Goal: Transaction & Acquisition: Purchase product/service

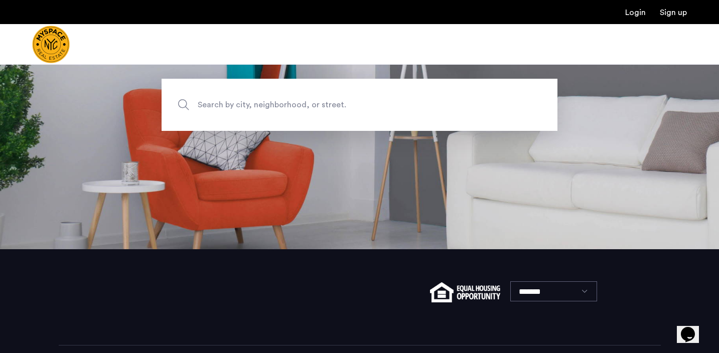
scroll to position [94, 0]
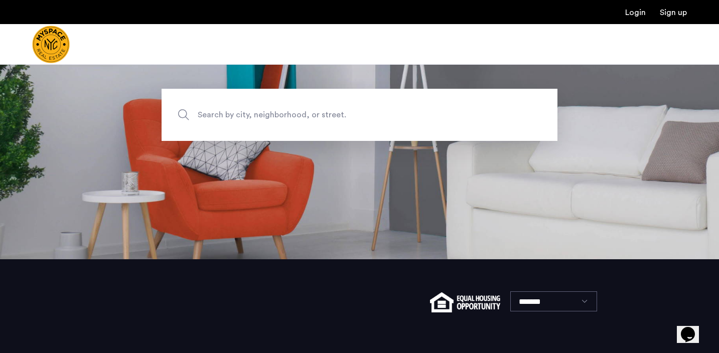
click at [367, 118] on span "Search by city, neighborhood, or street." at bounding box center [336, 115] width 277 height 14
click at [367, 118] on input "Search by city, neighborhood, or street." at bounding box center [360, 115] width 396 height 52
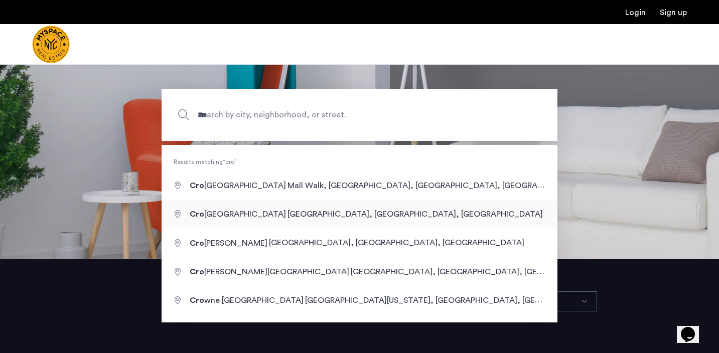
type input "**********"
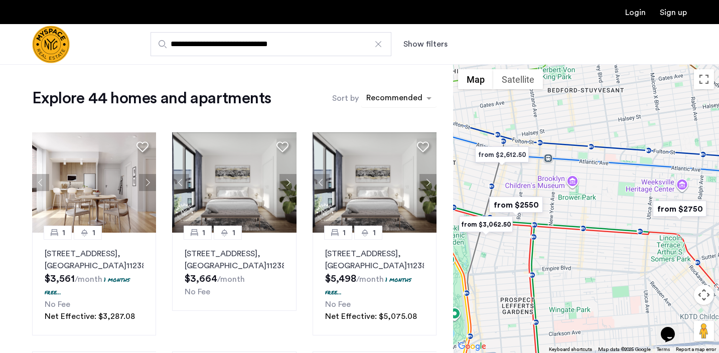
click at [390, 92] on div "Recommended" at bounding box center [394, 99] width 58 height 15
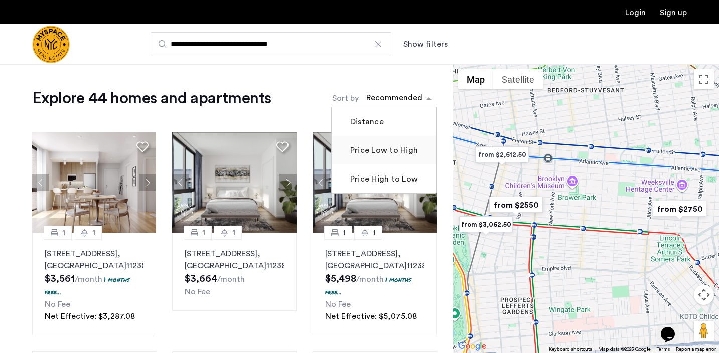
click at [386, 149] on label "Price Low to High" at bounding box center [383, 150] width 70 height 12
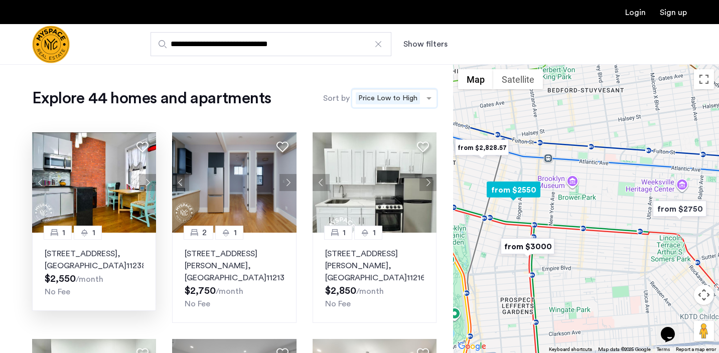
click at [147, 179] on button "Next apartment" at bounding box center [147, 182] width 17 height 17
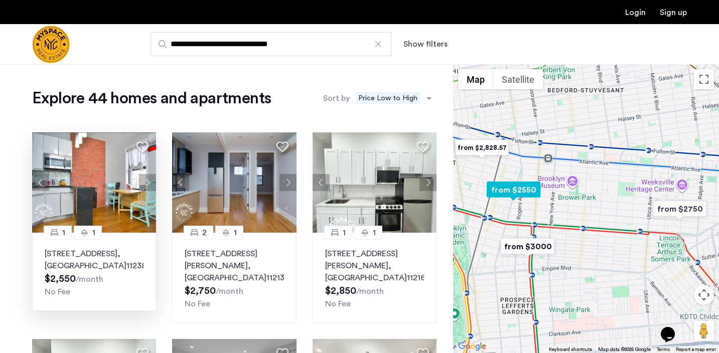
click at [147, 179] on button "Next apartment" at bounding box center [147, 182] width 17 height 17
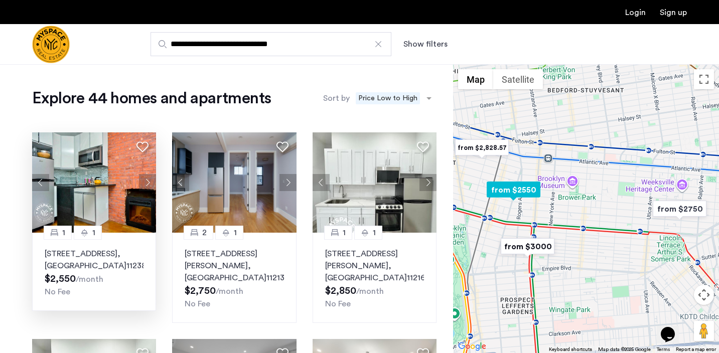
click at [147, 179] on button "Next apartment" at bounding box center [147, 182] width 17 height 17
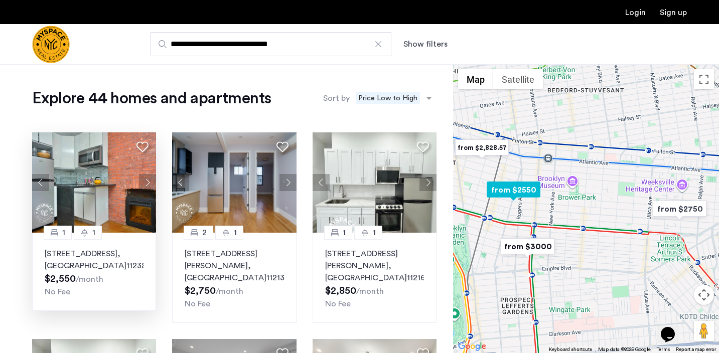
click at [147, 179] on button "Next apartment" at bounding box center [147, 182] width 17 height 17
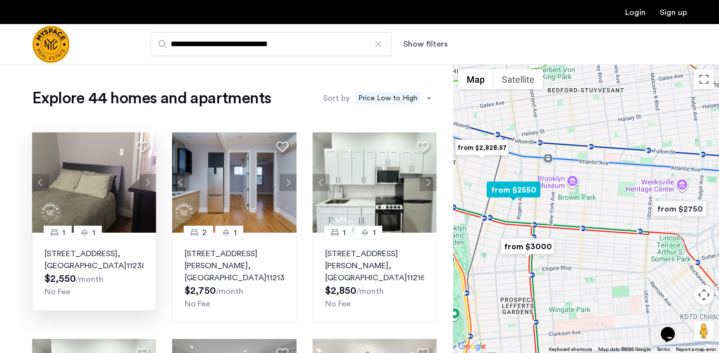
click at [147, 179] on button "Next apartment" at bounding box center [147, 182] width 17 height 17
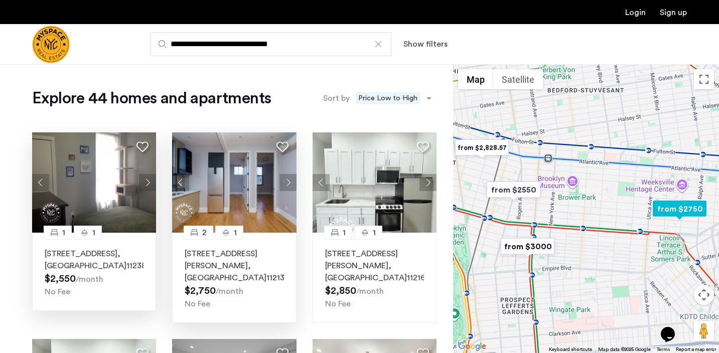
click at [289, 177] on button "Next apartment" at bounding box center [287, 182] width 17 height 17
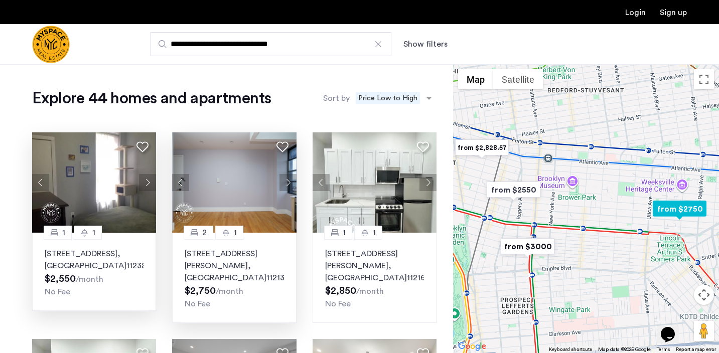
click at [289, 177] on button "Next apartment" at bounding box center [287, 182] width 17 height 17
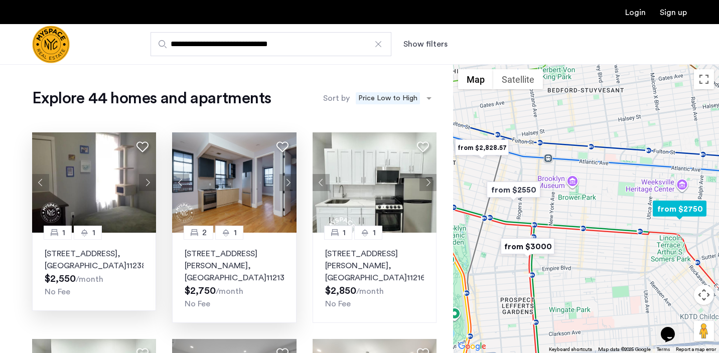
click at [289, 177] on button "Next apartment" at bounding box center [287, 182] width 17 height 17
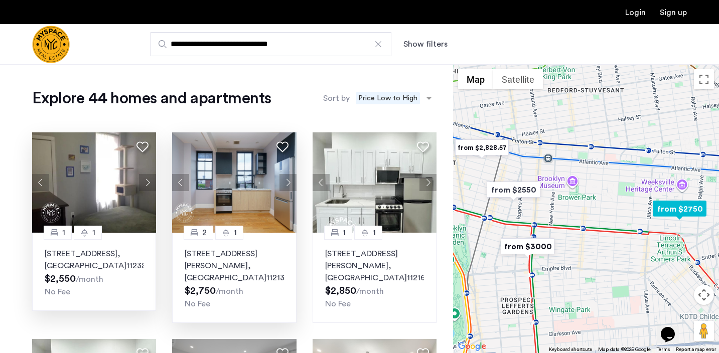
click at [289, 177] on button "Next apartment" at bounding box center [287, 182] width 17 height 17
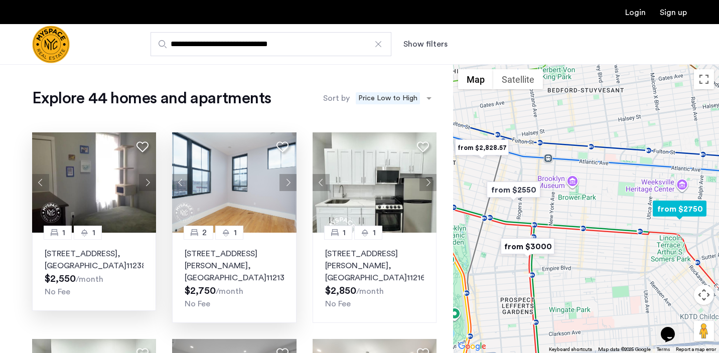
click at [289, 177] on button "Next apartment" at bounding box center [287, 182] width 17 height 17
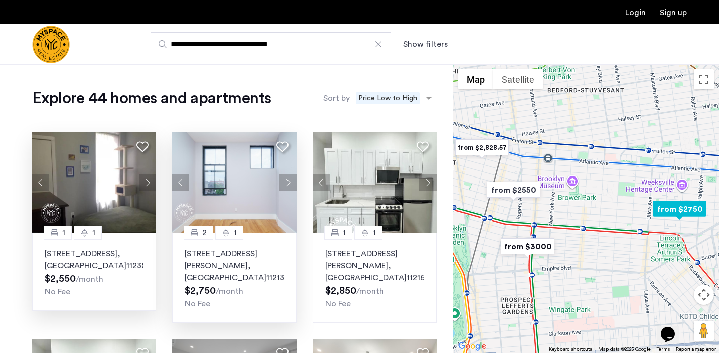
click at [289, 177] on button "Next apartment" at bounding box center [287, 182] width 17 height 17
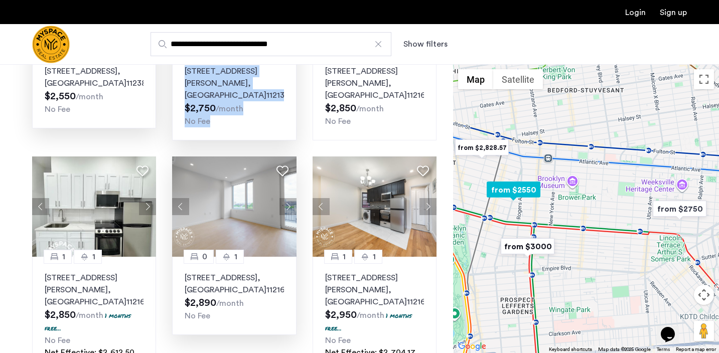
scroll to position [190, 0]
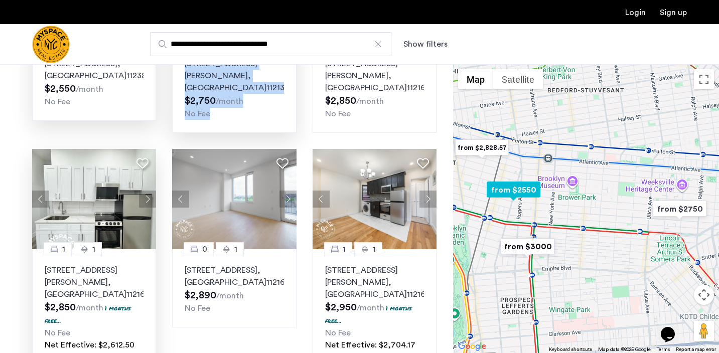
click at [148, 191] on button "Next apartment" at bounding box center [147, 199] width 17 height 17
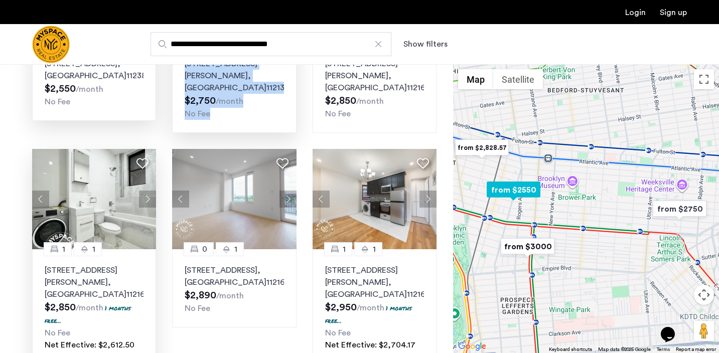
click at [148, 191] on button "Next apartment" at bounding box center [147, 199] width 17 height 17
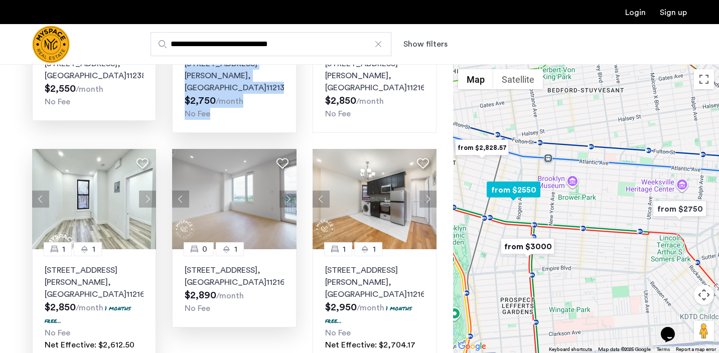
click at [290, 191] on button "Next apartment" at bounding box center [287, 199] width 17 height 17
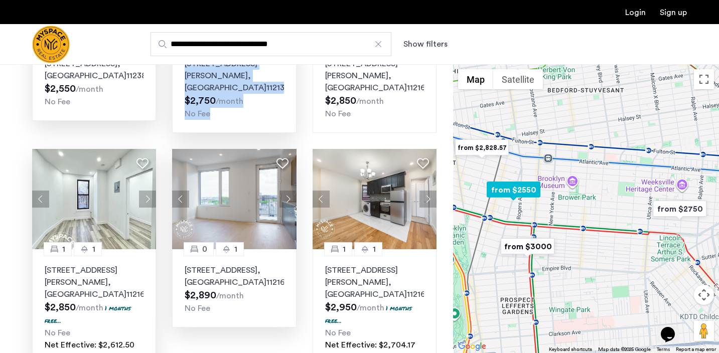
click at [290, 191] on button "Next apartment" at bounding box center [287, 199] width 17 height 17
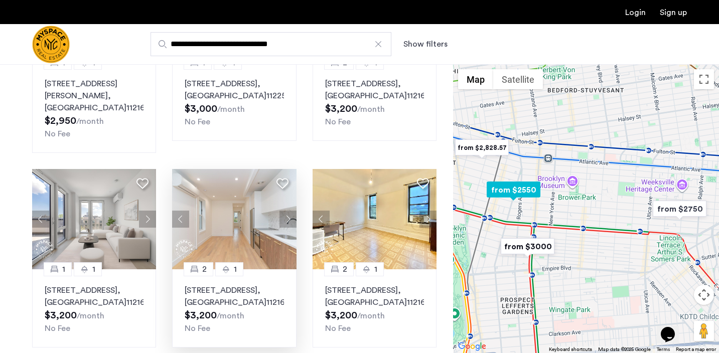
scroll to position [637, 0]
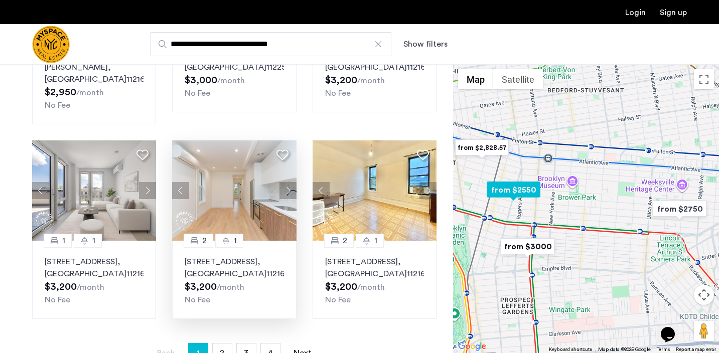
click at [285, 182] on button "Next apartment" at bounding box center [287, 190] width 17 height 17
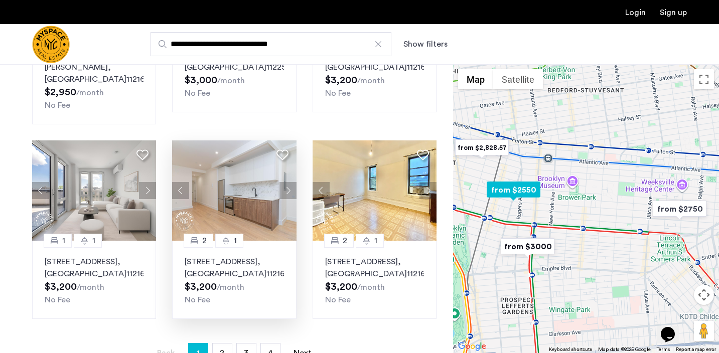
click at [285, 182] on button "Next apartment" at bounding box center [287, 190] width 17 height 17
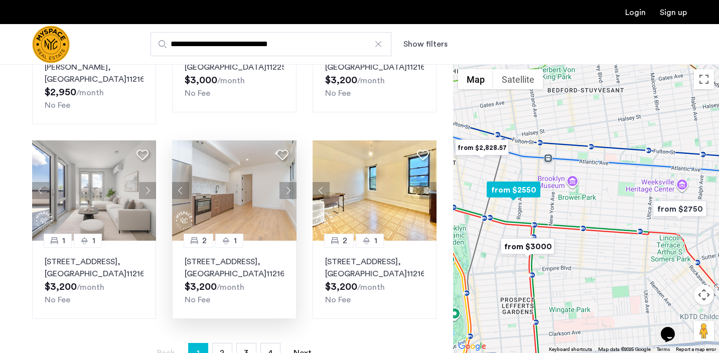
click at [285, 182] on button "Next apartment" at bounding box center [287, 190] width 17 height 17
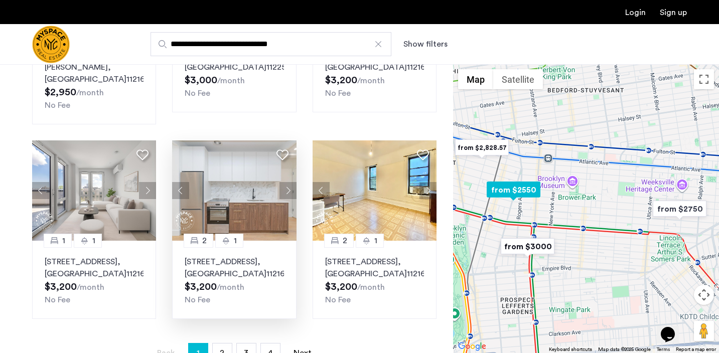
click at [285, 182] on button "Next apartment" at bounding box center [287, 190] width 17 height 17
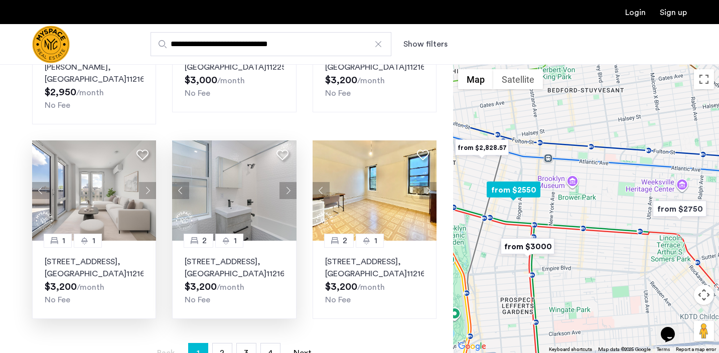
click at [85, 234] on div "1" at bounding box center [88, 241] width 28 height 14
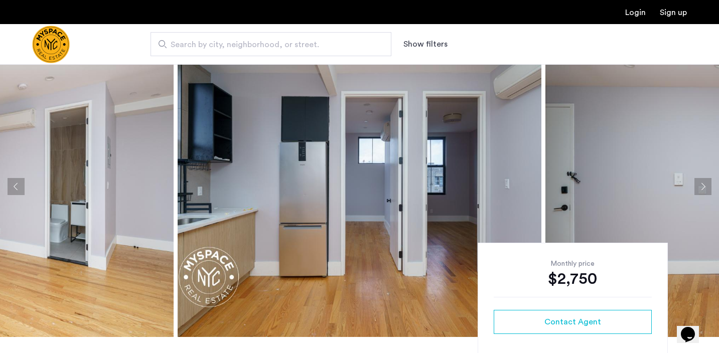
scroll to position [19, 0]
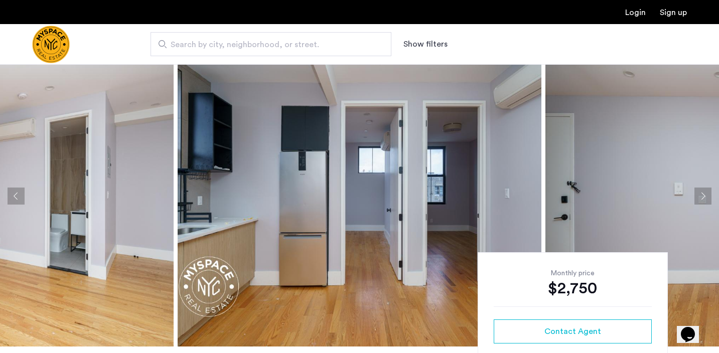
click at [706, 191] on button "Next apartment" at bounding box center [702, 196] width 17 height 17
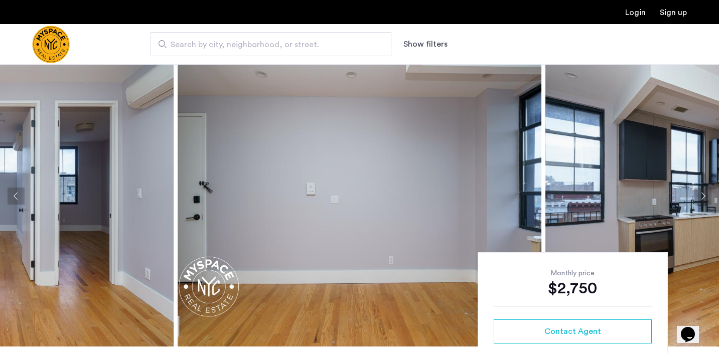
click at [706, 191] on button "Next apartment" at bounding box center [702, 196] width 17 height 17
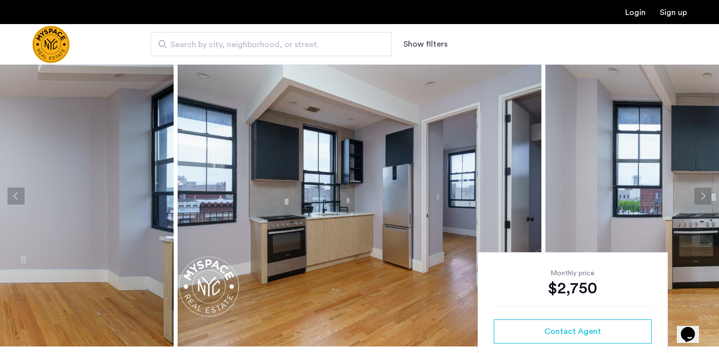
click at [706, 191] on button "Next apartment" at bounding box center [702, 196] width 17 height 17
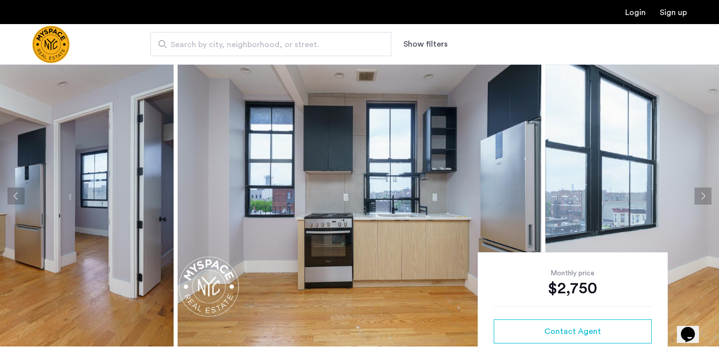
click at [706, 191] on button "Next apartment" at bounding box center [702, 196] width 17 height 17
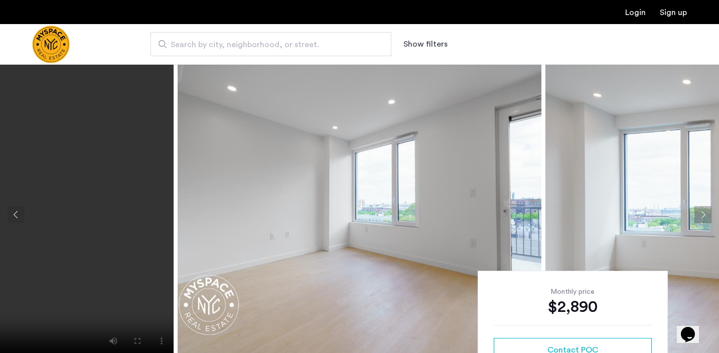
click at [702, 215] on button "Next apartment" at bounding box center [702, 214] width 17 height 17
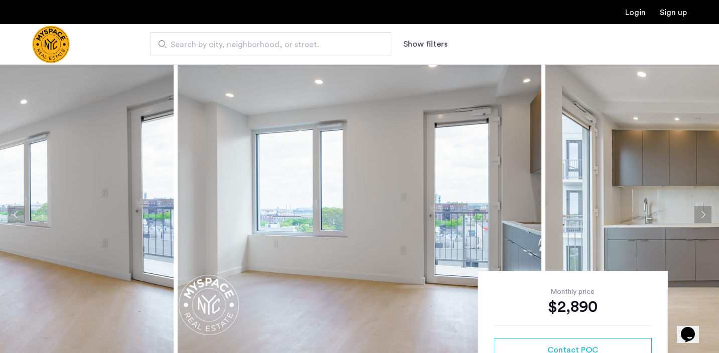
click at [702, 215] on button "Next apartment" at bounding box center [702, 214] width 17 height 17
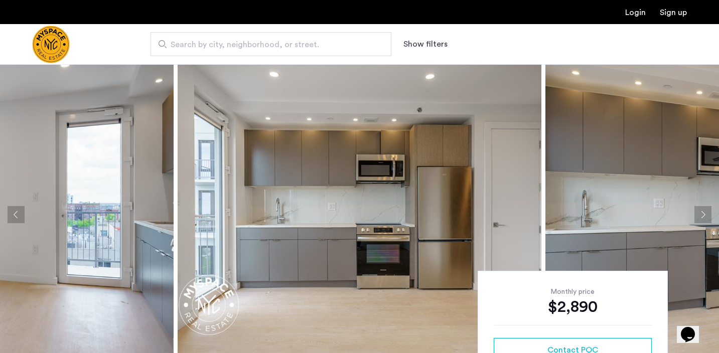
click at [702, 215] on button "Next apartment" at bounding box center [702, 214] width 17 height 17
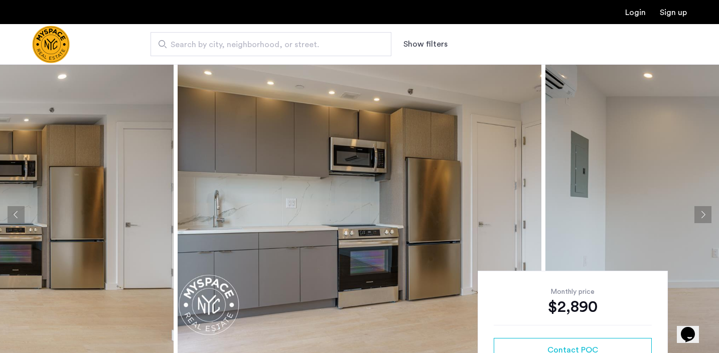
click at [702, 215] on button "Next apartment" at bounding box center [702, 214] width 17 height 17
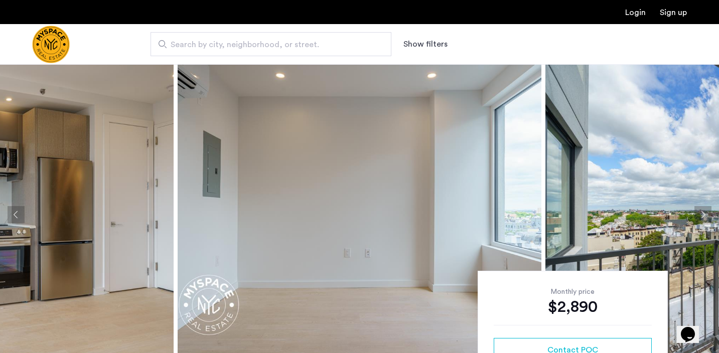
click at [702, 215] on button "Next apartment" at bounding box center [702, 214] width 17 height 17
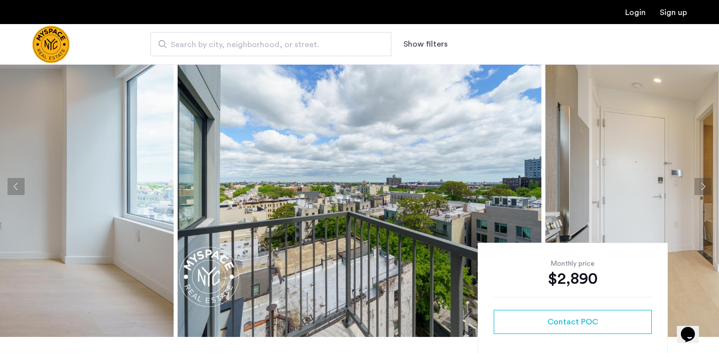
scroll to position [33, 0]
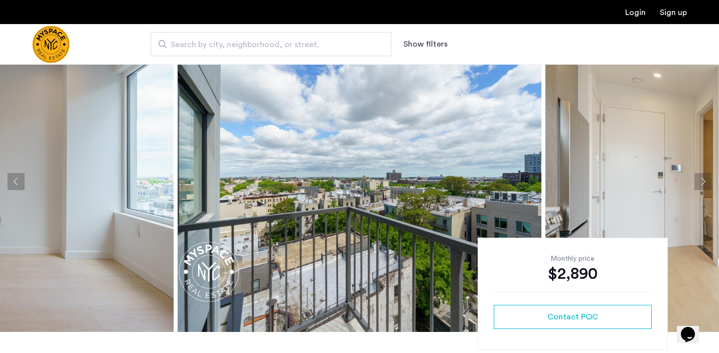
click at [703, 182] on button "Next apartment" at bounding box center [702, 181] width 17 height 17
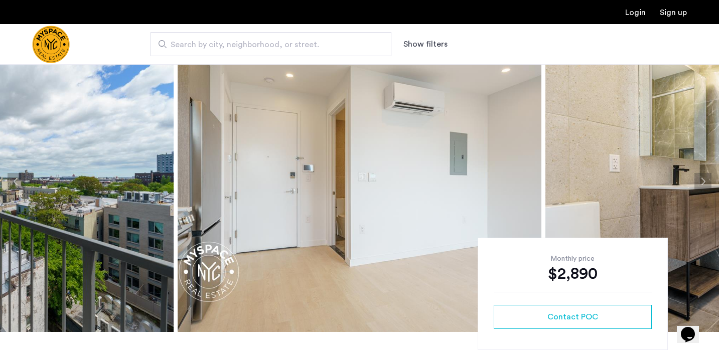
click at [703, 182] on button "Next apartment" at bounding box center [702, 181] width 17 height 17
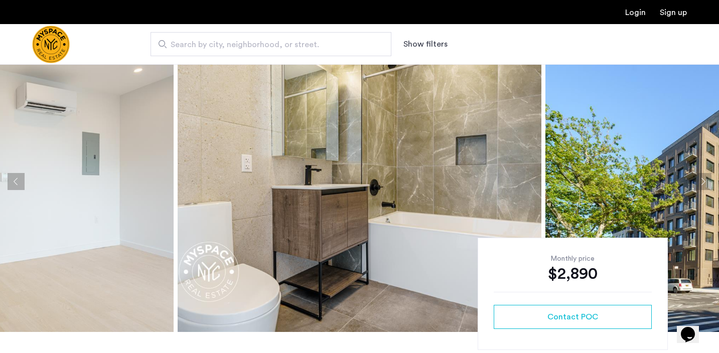
click at [703, 182] on button "Next apartment" at bounding box center [702, 181] width 17 height 17
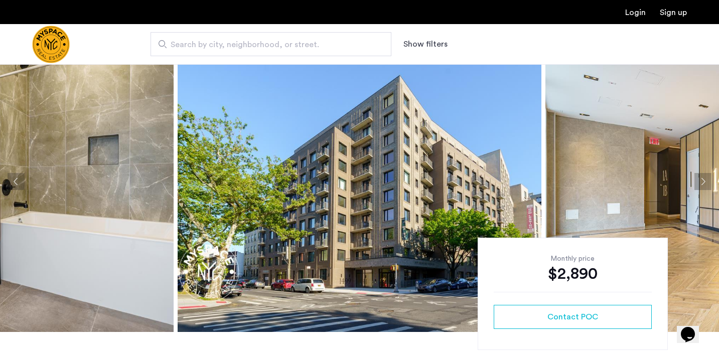
click at [703, 182] on button "Next apartment" at bounding box center [702, 181] width 17 height 17
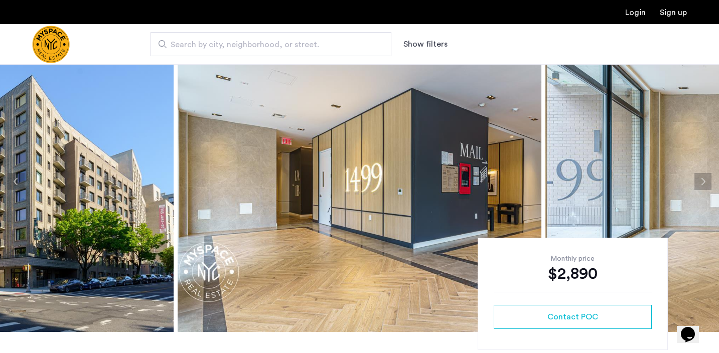
click at [703, 182] on button "Next apartment" at bounding box center [702, 181] width 17 height 17
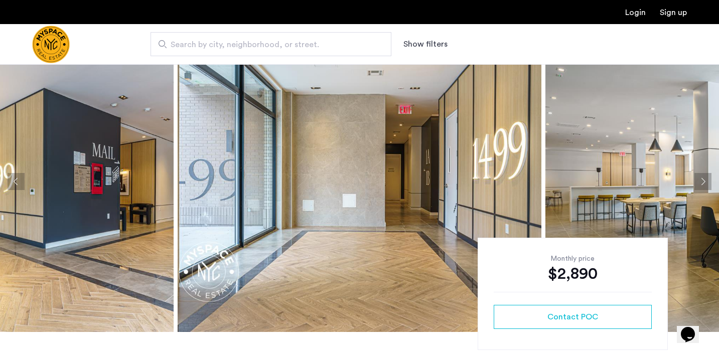
click at [19, 179] on button "Previous apartment" at bounding box center [16, 181] width 17 height 17
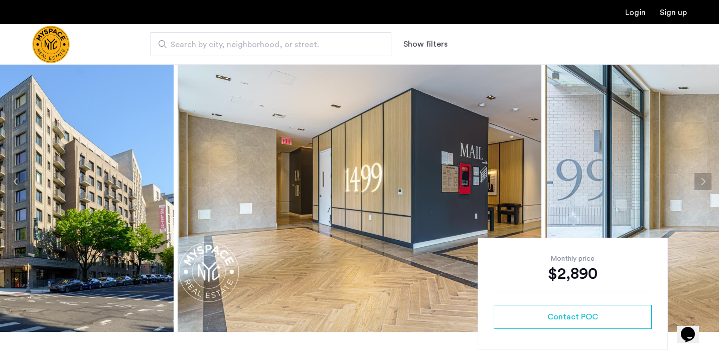
click at [19, 179] on button "Previous apartment" at bounding box center [16, 181] width 17 height 17
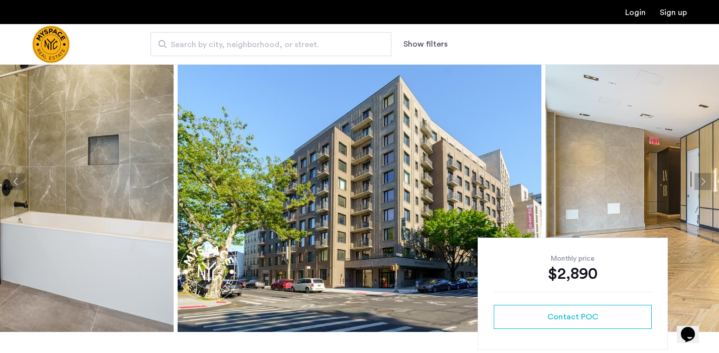
click at [19, 179] on button "Previous apartment" at bounding box center [16, 181] width 17 height 17
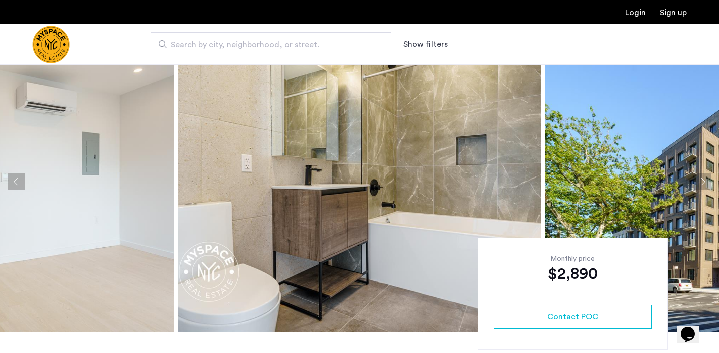
click at [19, 179] on button "Previous apartment" at bounding box center [16, 181] width 17 height 17
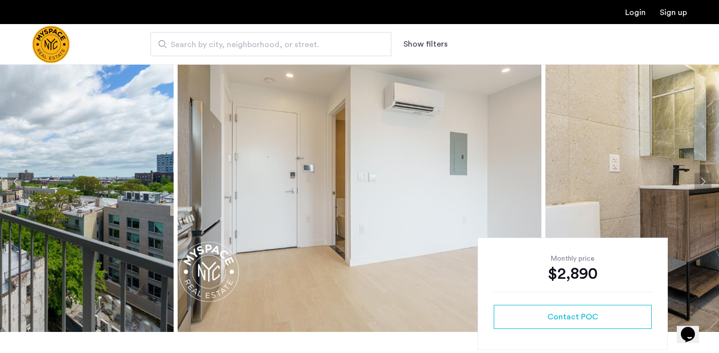
click at [19, 179] on button "Previous apartment" at bounding box center [16, 181] width 17 height 17
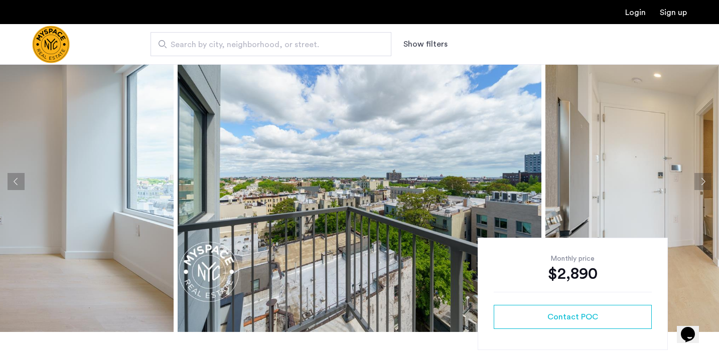
click at [19, 179] on button "Previous apartment" at bounding box center [16, 181] width 17 height 17
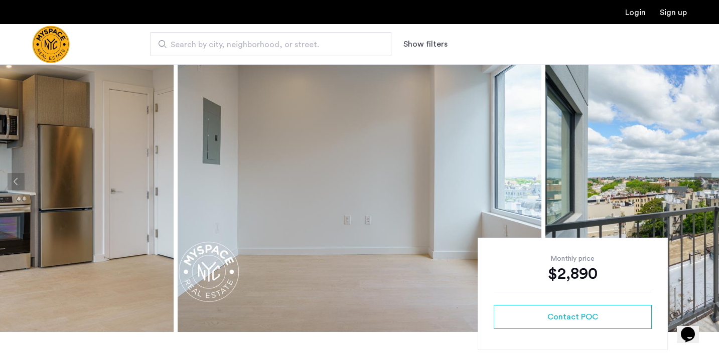
click at [19, 179] on button "Previous apartment" at bounding box center [16, 181] width 17 height 17
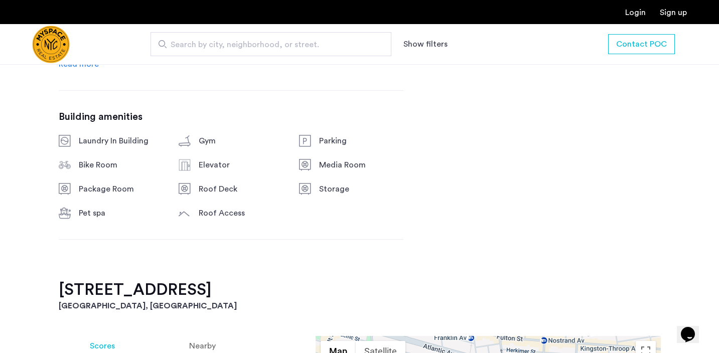
scroll to position [582, 0]
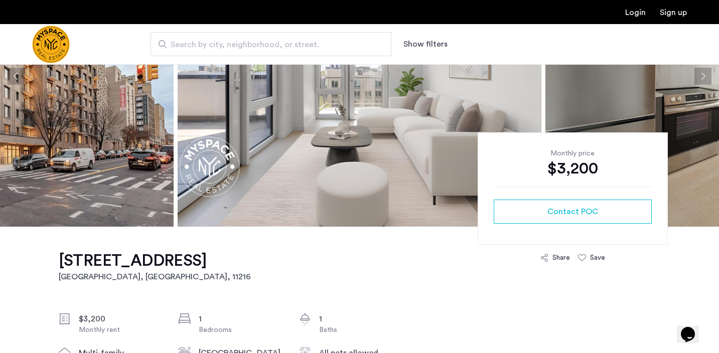
scroll to position [51, 0]
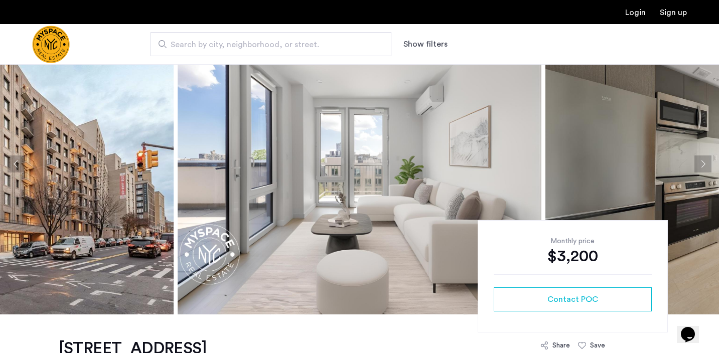
click at [705, 164] on button "Next apartment" at bounding box center [702, 164] width 17 height 17
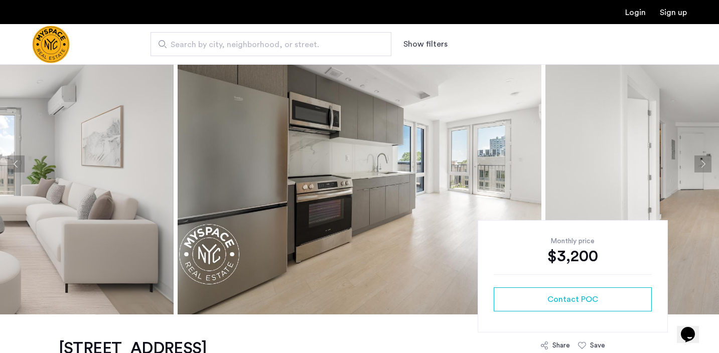
click at [705, 164] on button "Next apartment" at bounding box center [702, 164] width 17 height 17
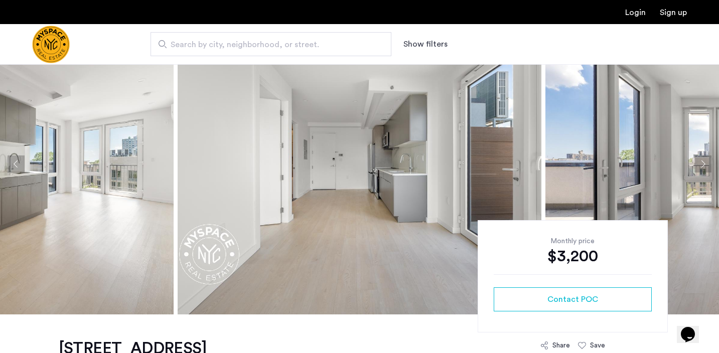
click at [705, 164] on button "Next apartment" at bounding box center [702, 164] width 17 height 17
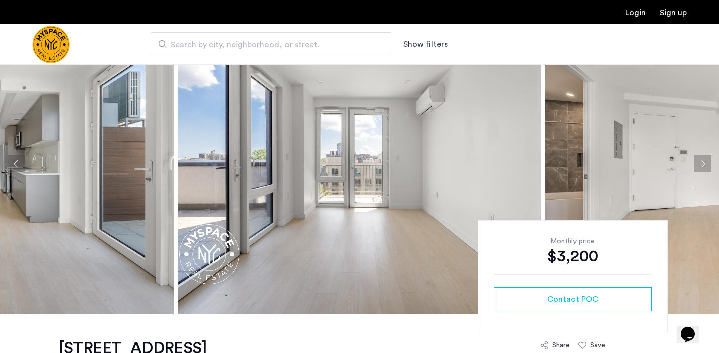
click at [705, 164] on button "Next apartment" at bounding box center [702, 164] width 17 height 17
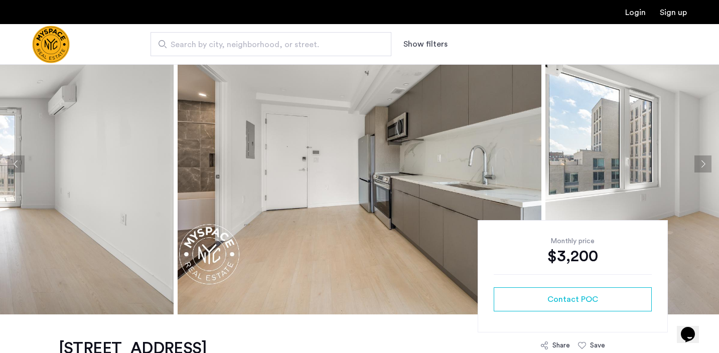
click at [705, 164] on button "Next apartment" at bounding box center [702, 164] width 17 height 17
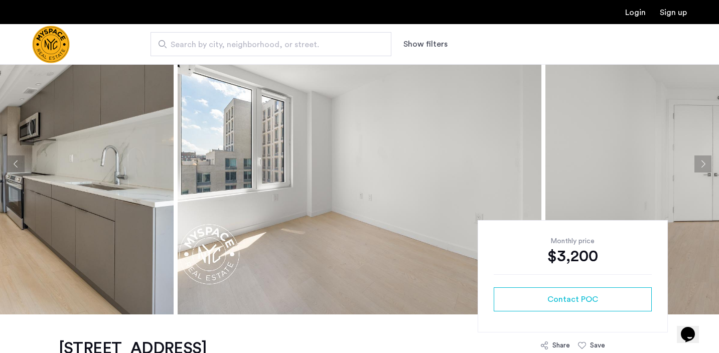
click at [705, 164] on button "Next apartment" at bounding box center [702, 164] width 17 height 17
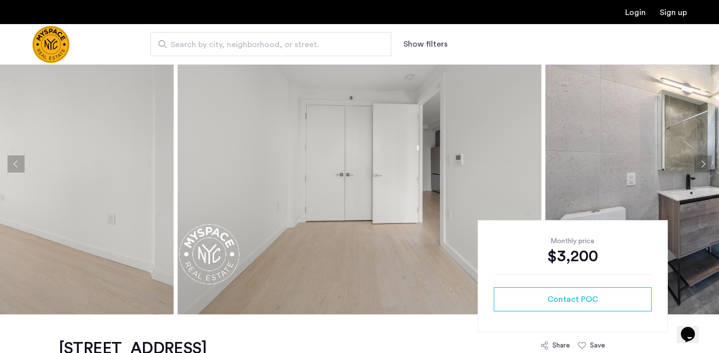
click at [705, 164] on button "Next apartment" at bounding box center [702, 164] width 17 height 17
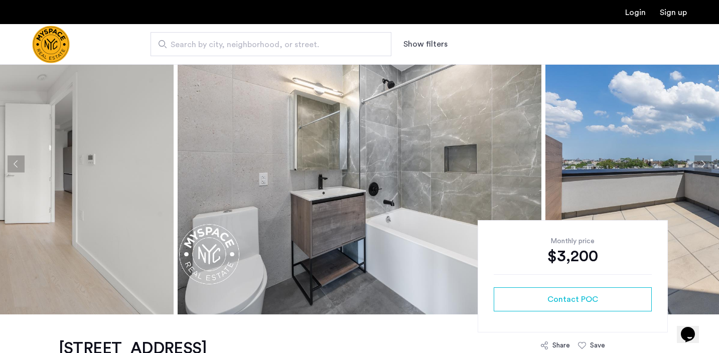
click at [705, 164] on button "Next apartment" at bounding box center [702, 164] width 17 height 17
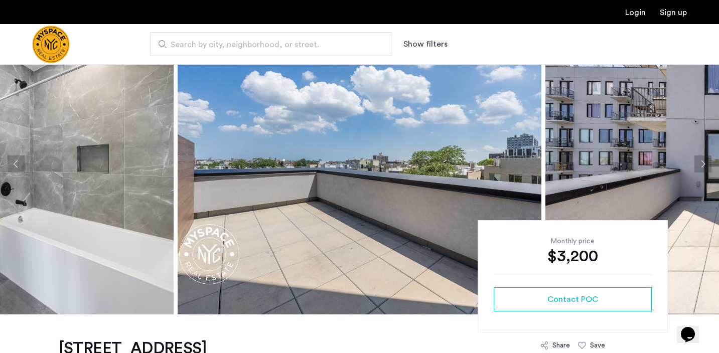
click at [705, 164] on button "Next apartment" at bounding box center [702, 164] width 17 height 17
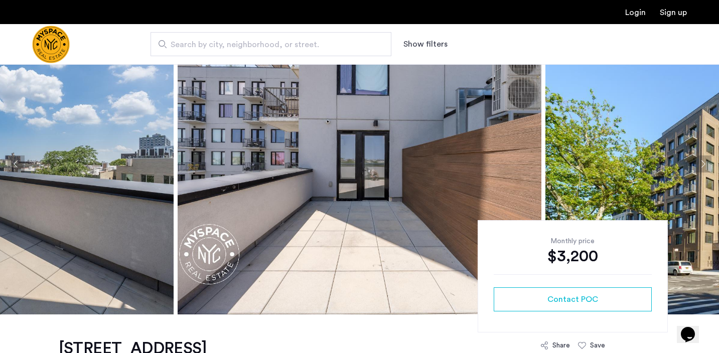
click at [705, 164] on button "Next apartment" at bounding box center [702, 164] width 17 height 17
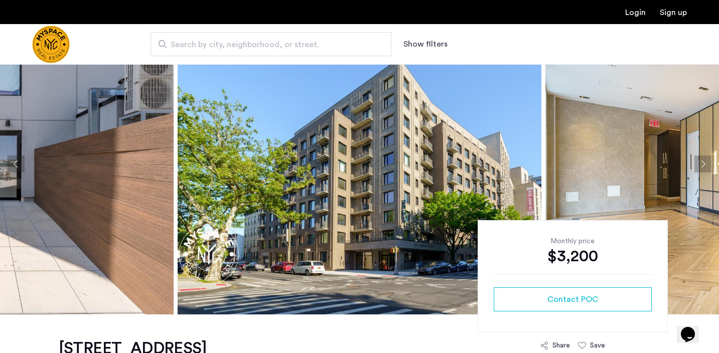
click at [705, 164] on button "Next apartment" at bounding box center [702, 164] width 17 height 17
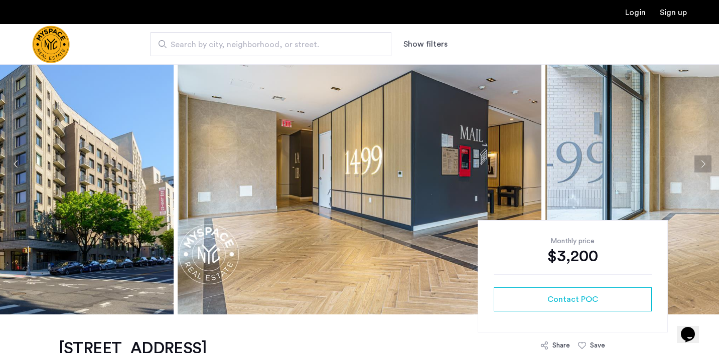
click at [705, 164] on button "Next apartment" at bounding box center [702, 164] width 17 height 17
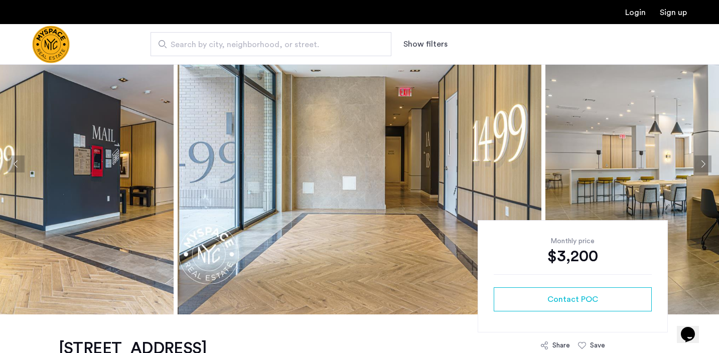
click at [705, 164] on button "Next apartment" at bounding box center [702, 164] width 17 height 17
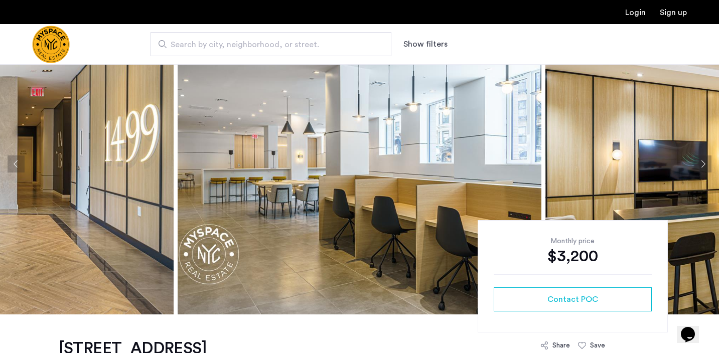
click at [705, 164] on button "Next apartment" at bounding box center [702, 164] width 17 height 17
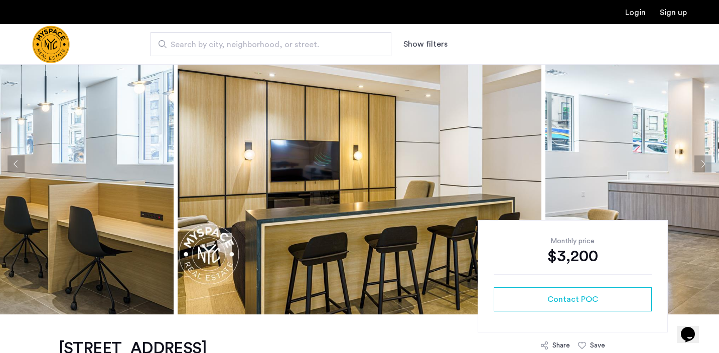
click at [705, 164] on button "Next apartment" at bounding box center [702, 164] width 17 height 17
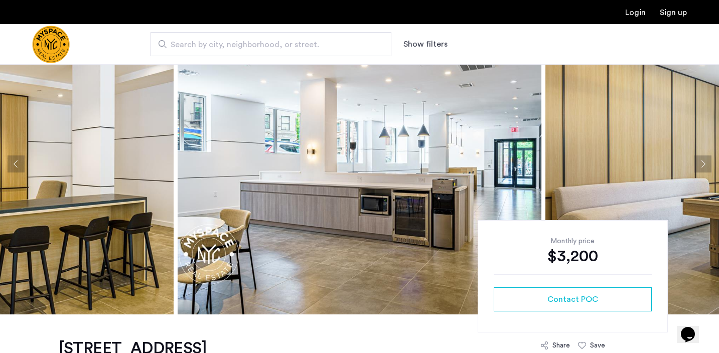
click at [705, 164] on button "Next apartment" at bounding box center [702, 164] width 17 height 17
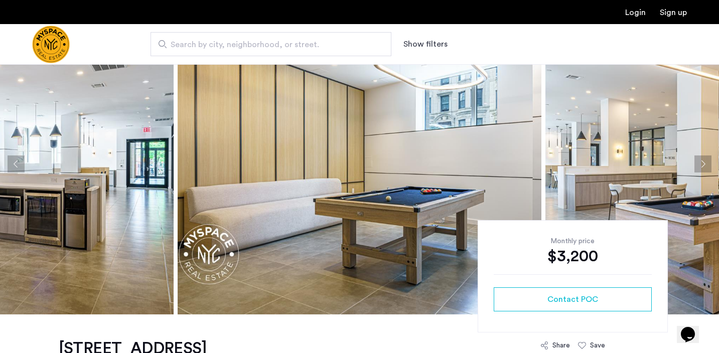
click at [705, 164] on button "Next apartment" at bounding box center [702, 164] width 17 height 17
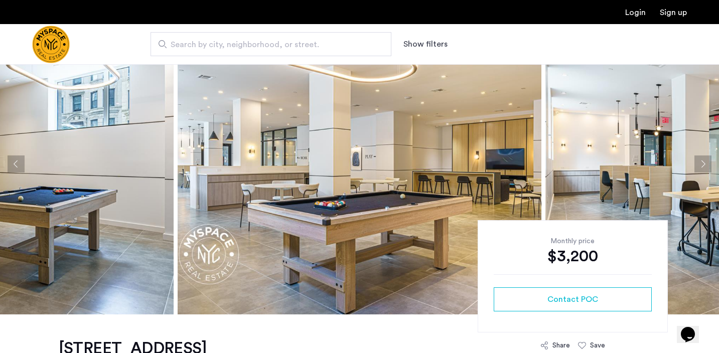
click at [705, 164] on button "Next apartment" at bounding box center [702, 164] width 17 height 17
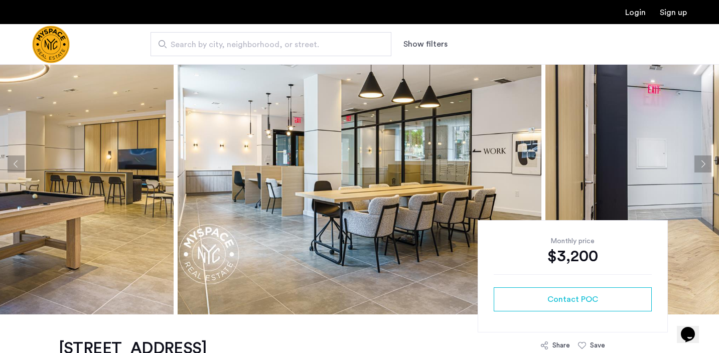
click at [705, 164] on button "Next apartment" at bounding box center [702, 164] width 17 height 17
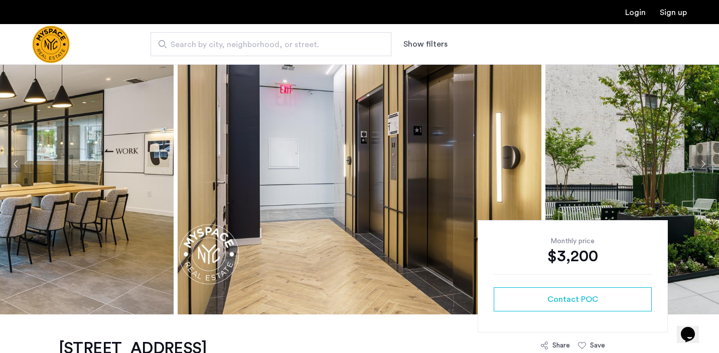
click at [705, 164] on button "Next apartment" at bounding box center [702, 164] width 17 height 17
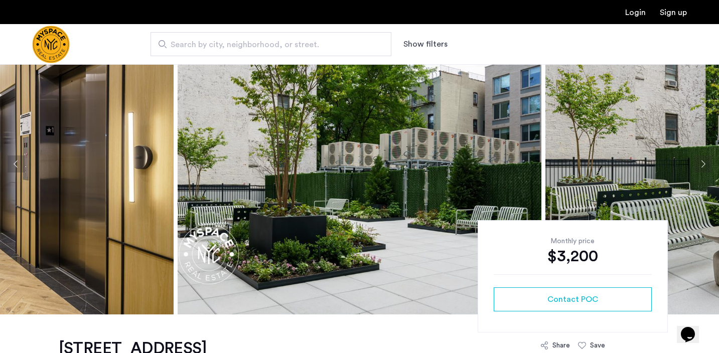
click at [705, 164] on button "Next apartment" at bounding box center [702, 164] width 17 height 17
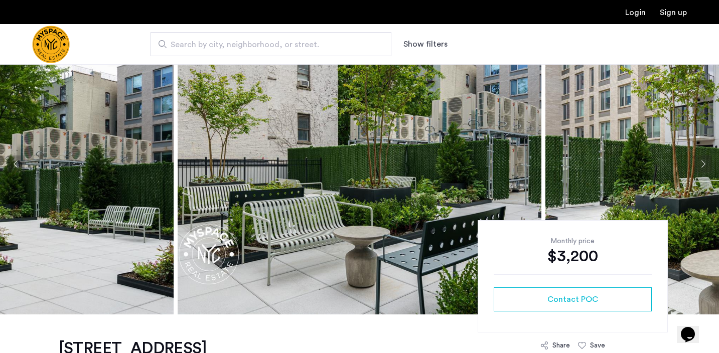
click at [705, 164] on button "Next apartment" at bounding box center [702, 164] width 17 height 17
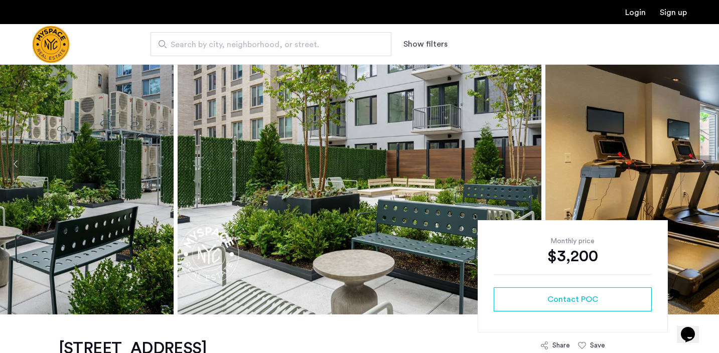
click at [705, 164] on button "Next apartment" at bounding box center [702, 164] width 17 height 17
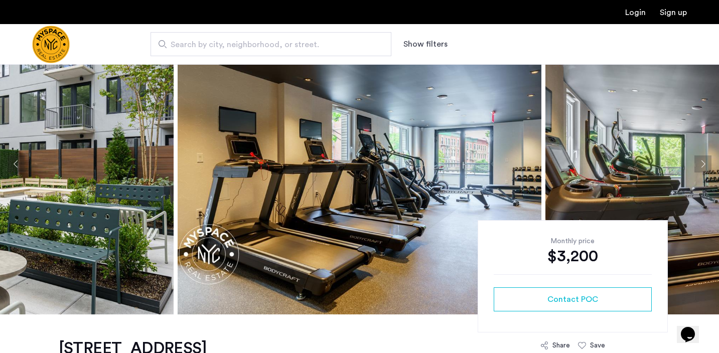
click at [705, 164] on button "Next apartment" at bounding box center [702, 164] width 17 height 17
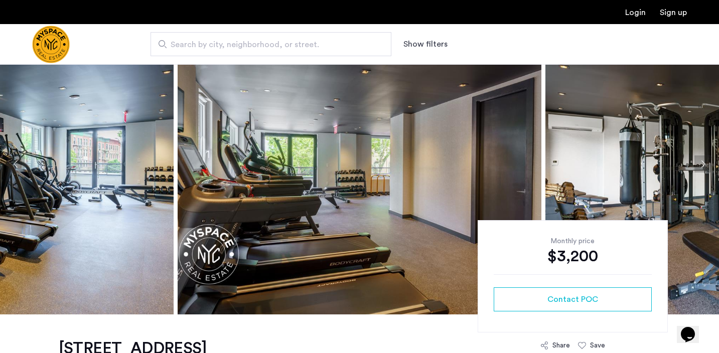
click at [705, 164] on button "Next apartment" at bounding box center [702, 164] width 17 height 17
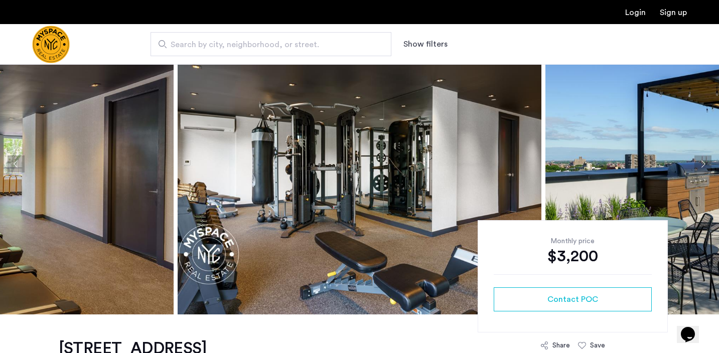
click at [705, 164] on button "Next apartment" at bounding box center [702, 164] width 17 height 17
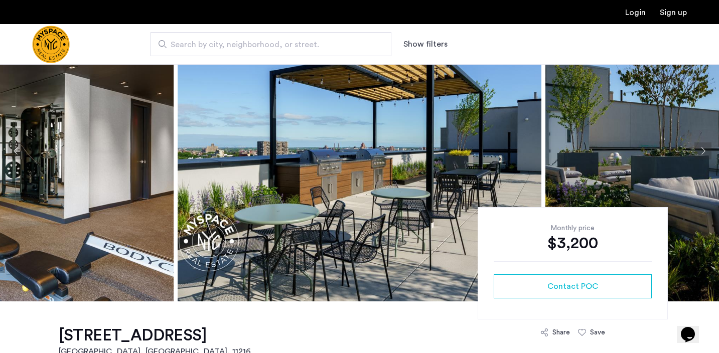
scroll to position [72, 0]
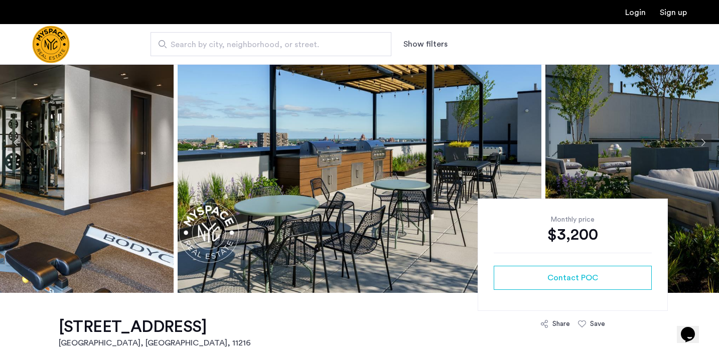
click at [705, 145] on button "Next apartment" at bounding box center [702, 142] width 17 height 17
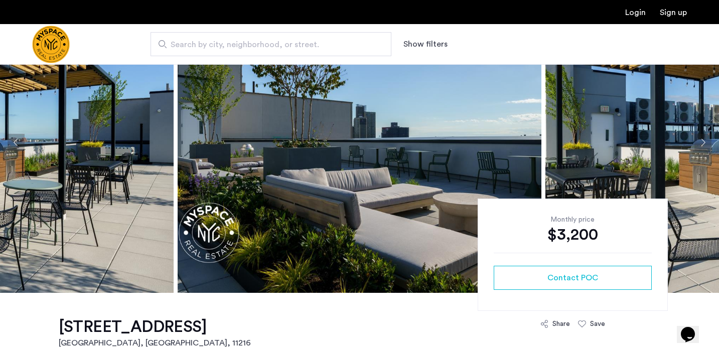
click at [705, 145] on button "Next apartment" at bounding box center [702, 142] width 17 height 17
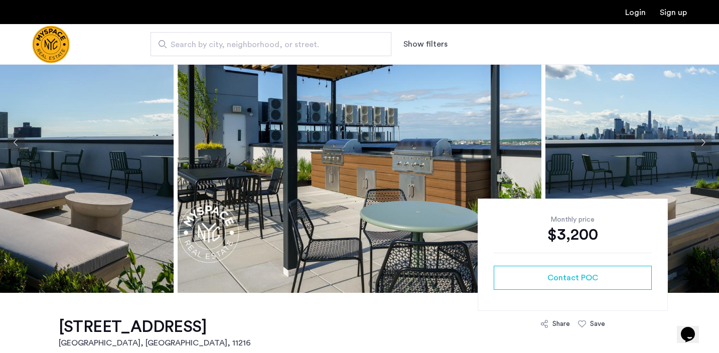
click at [705, 145] on button "Next apartment" at bounding box center [702, 142] width 17 height 17
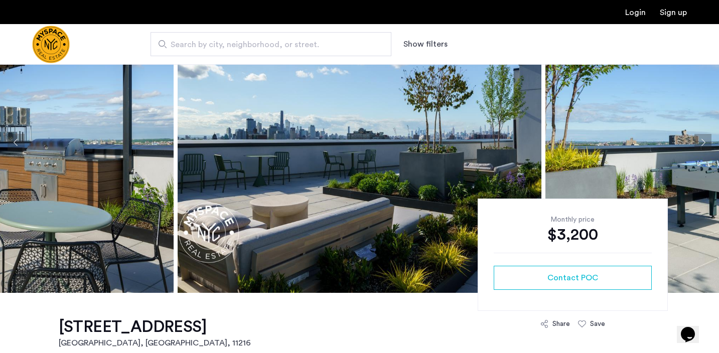
click at [705, 145] on button "Next apartment" at bounding box center [702, 142] width 17 height 17
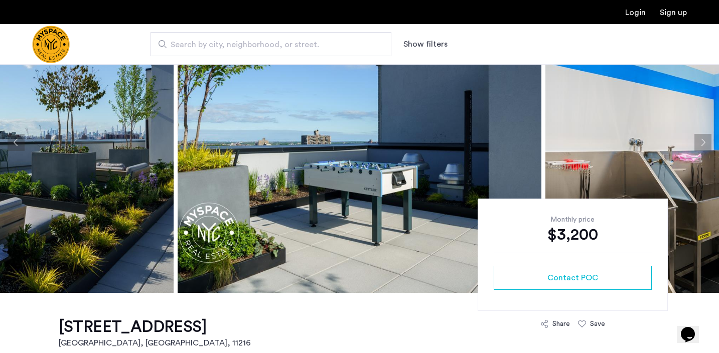
click at [705, 145] on button "Next apartment" at bounding box center [702, 142] width 17 height 17
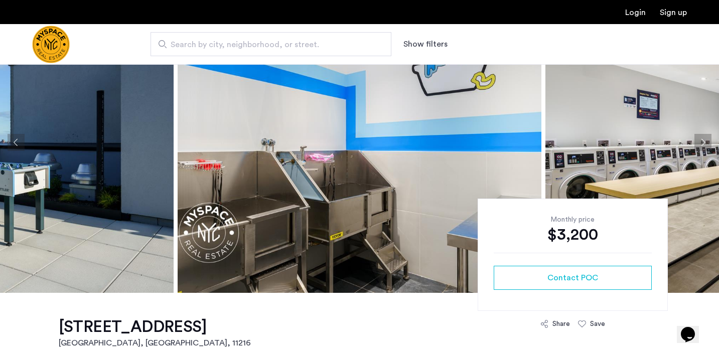
click at [705, 145] on button "Next apartment" at bounding box center [702, 142] width 17 height 17
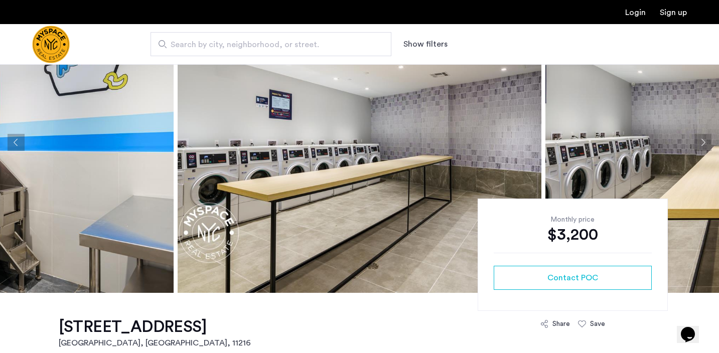
click at [705, 145] on button "Next apartment" at bounding box center [702, 142] width 17 height 17
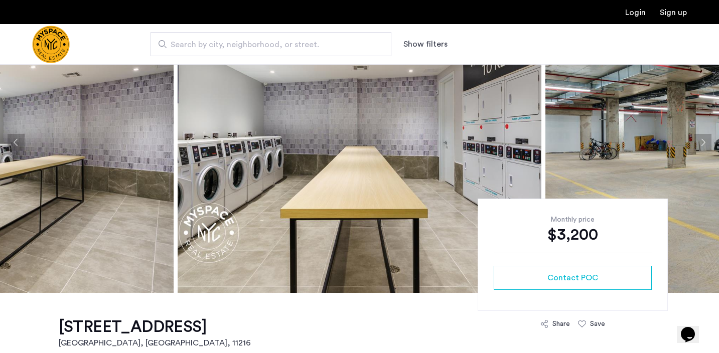
click at [705, 145] on button "Next apartment" at bounding box center [702, 142] width 17 height 17
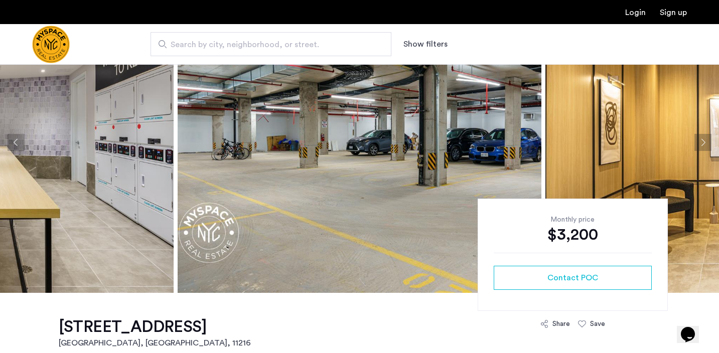
click at [705, 145] on button "Next apartment" at bounding box center [702, 142] width 17 height 17
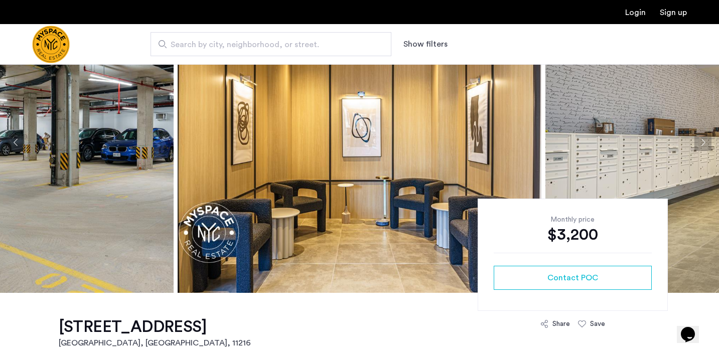
click at [705, 145] on button "Next apartment" at bounding box center [702, 142] width 17 height 17
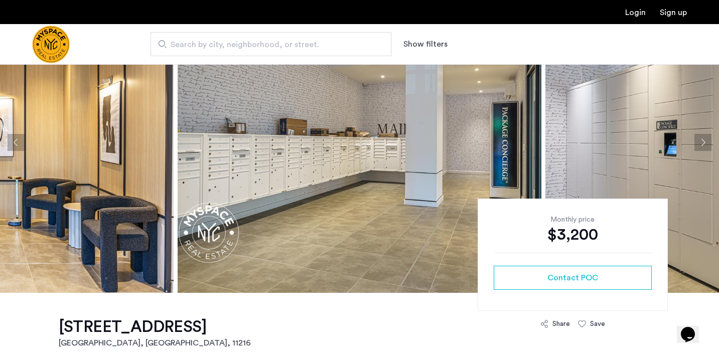
click at [705, 145] on button "Next apartment" at bounding box center [702, 142] width 17 height 17
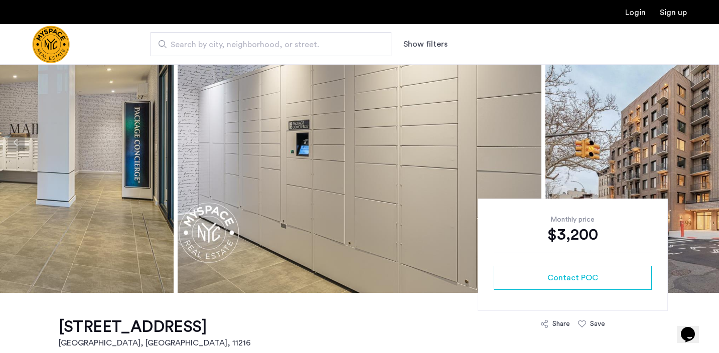
click at [705, 145] on button "Next apartment" at bounding box center [702, 142] width 17 height 17
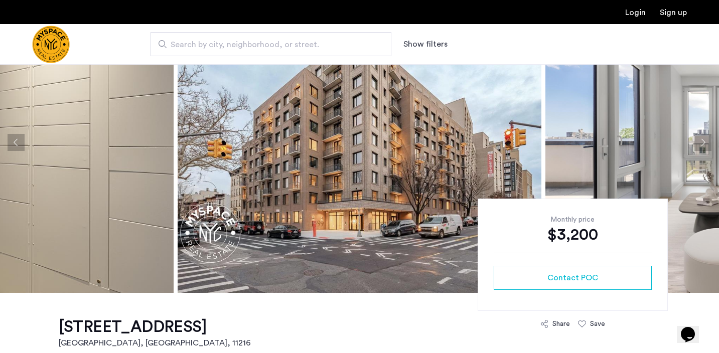
click at [705, 145] on button "Next apartment" at bounding box center [702, 142] width 17 height 17
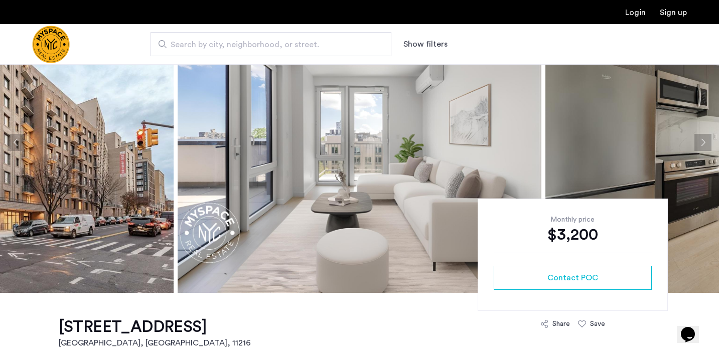
click at [705, 145] on button "Next apartment" at bounding box center [702, 142] width 17 height 17
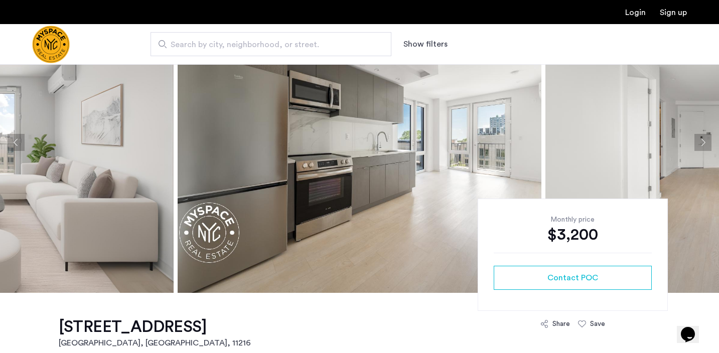
click at [21, 147] on button "Previous apartment" at bounding box center [16, 142] width 17 height 17
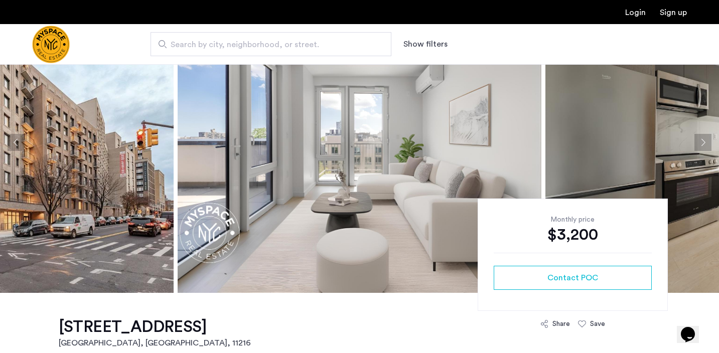
click at [702, 142] on button "Next apartment" at bounding box center [702, 142] width 17 height 17
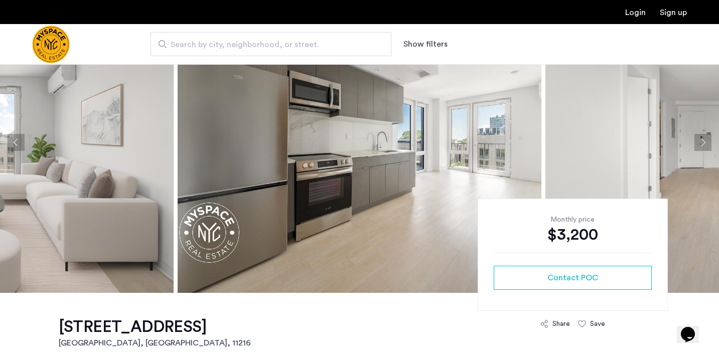
click at [702, 142] on button "Next apartment" at bounding box center [702, 142] width 17 height 17
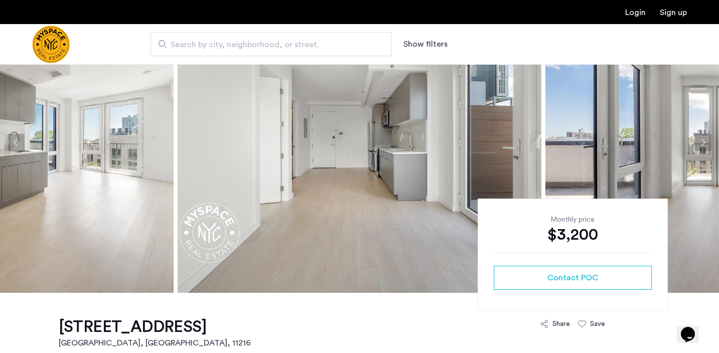
click at [702, 142] on button "Next apartment" at bounding box center [702, 142] width 17 height 17
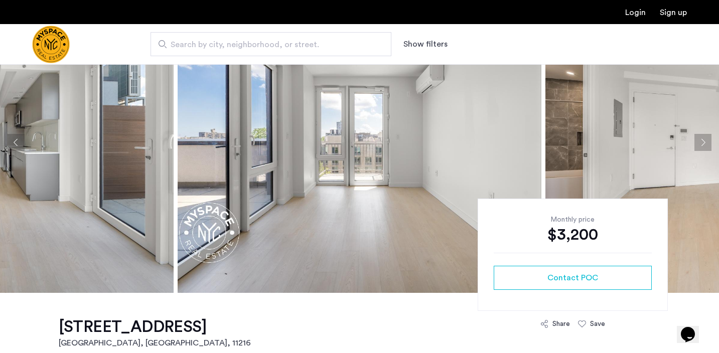
click at [702, 142] on button "Next apartment" at bounding box center [702, 142] width 17 height 17
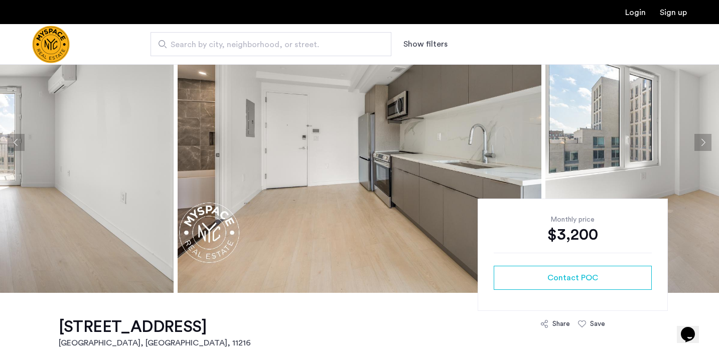
click at [702, 142] on button "Next apartment" at bounding box center [702, 142] width 17 height 17
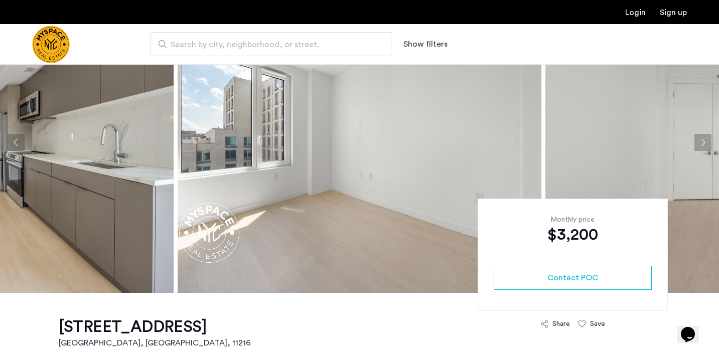
click at [702, 142] on button "Next apartment" at bounding box center [702, 142] width 17 height 17
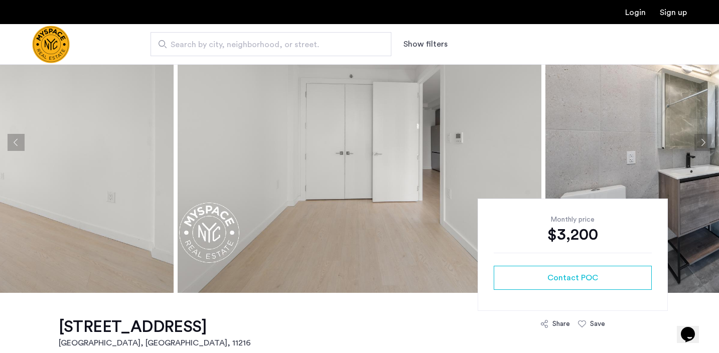
click at [702, 142] on button "Next apartment" at bounding box center [702, 142] width 17 height 17
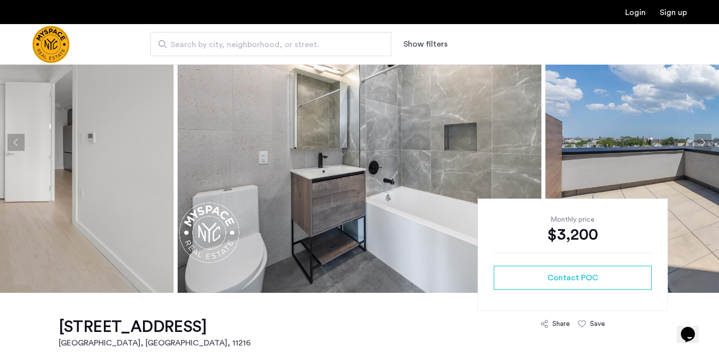
click at [702, 142] on button "Next apartment" at bounding box center [702, 142] width 17 height 17
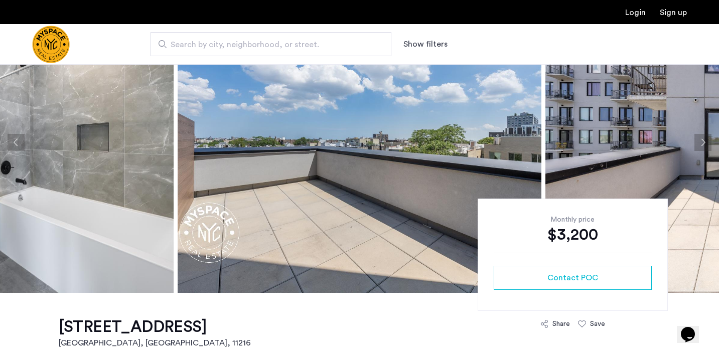
click at [702, 142] on button "Next apartment" at bounding box center [702, 142] width 17 height 17
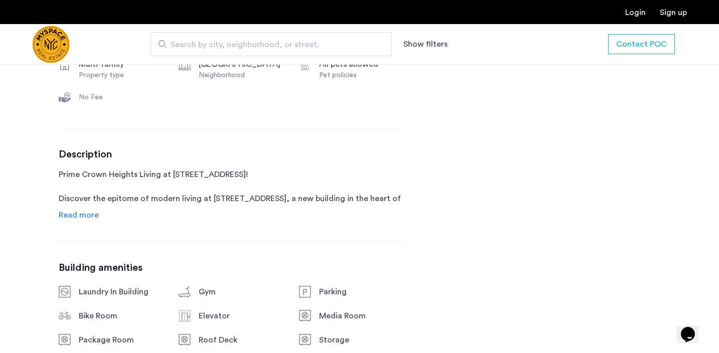
scroll to position [437, 0]
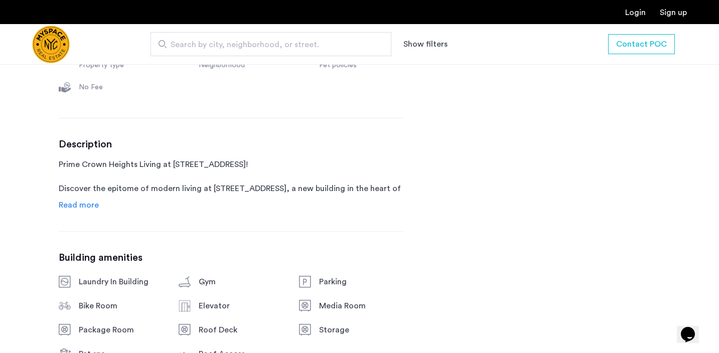
click at [75, 209] on span "Read more" at bounding box center [79, 205] width 40 height 8
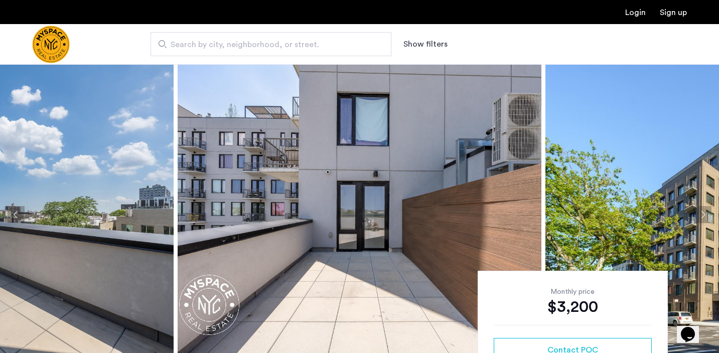
scroll to position [0, 0]
